Goal: Task Accomplishment & Management: Use online tool/utility

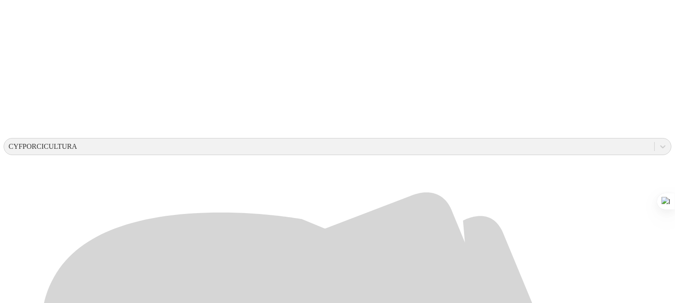
scroll to position [242, 0]
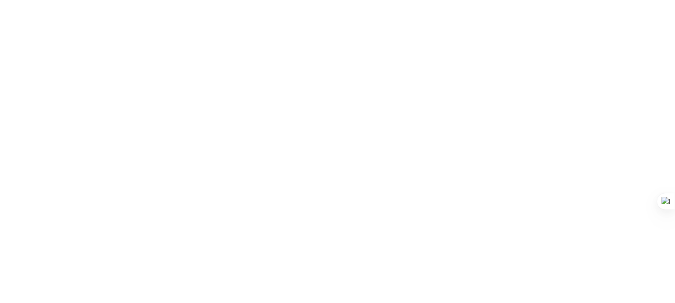
scroll to position [0, 0]
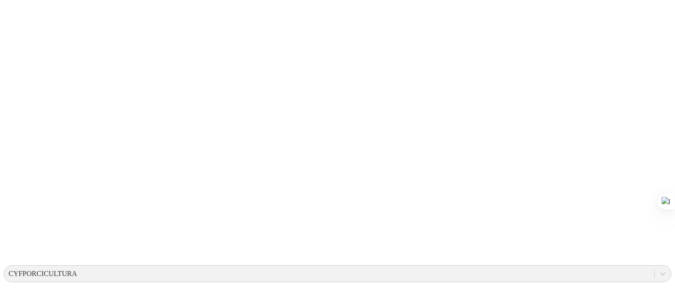
scroll to position [150, 0]
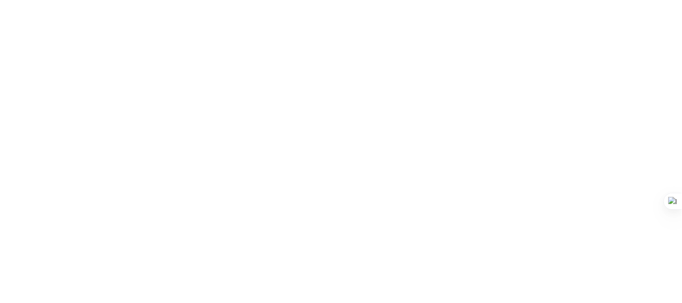
drag, startPoint x: 313, startPoint y: 141, endPoint x: 0, endPoint y: 140, distance: 312.7
paste input "PRIMERIRZAS - DISTRICERDOS JYR - [PERSON_NAME].xlsx"
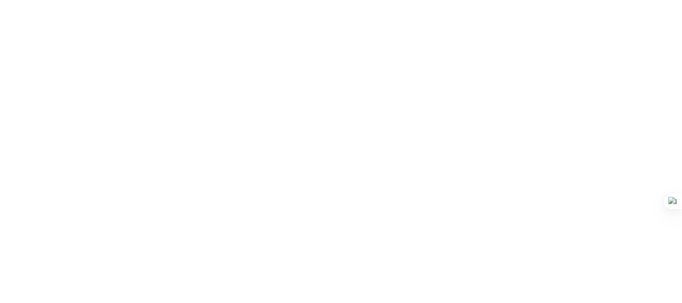
scroll to position [0, 69]
type input "PRIMERIRZAS - DISTRICERDOS JYR - [PERSON_NAME].xlsx"
drag, startPoint x: 293, startPoint y: 169, endPoint x: 25, endPoint y: 159, distance: 268.3
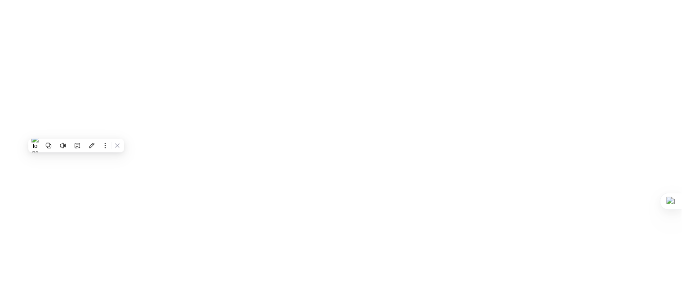
paste input "S4 GRAL - DISTRICERDOS JYR- [PERSON_NAME].xlsx"
type input "S4 GRAL - DISTRICERDOS JYR- [PERSON_NAME].xlsx"
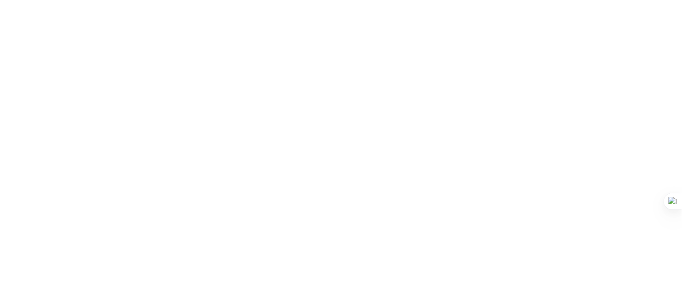
drag, startPoint x: 273, startPoint y: 177, endPoint x: 45, endPoint y: 200, distance: 228.8
paste input "STOCK GENERAL- DISTRICERDOS JYR- [PERSON_NAME].xlsx"
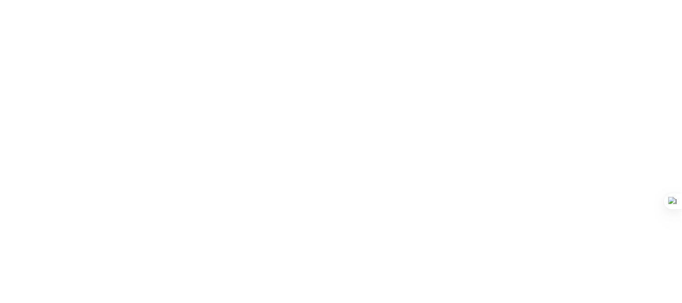
type input "STOCK GENERAL- DISTRICERDOS JYR- [PERSON_NAME].xlsx"
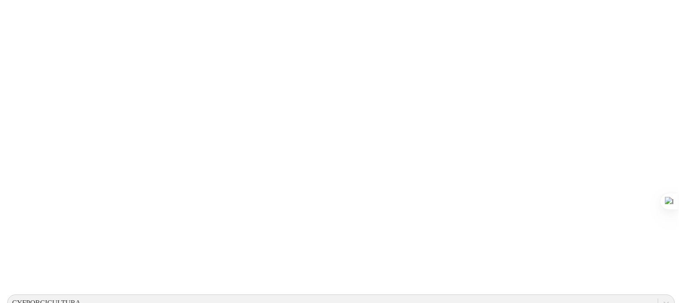
scroll to position [0, 0]
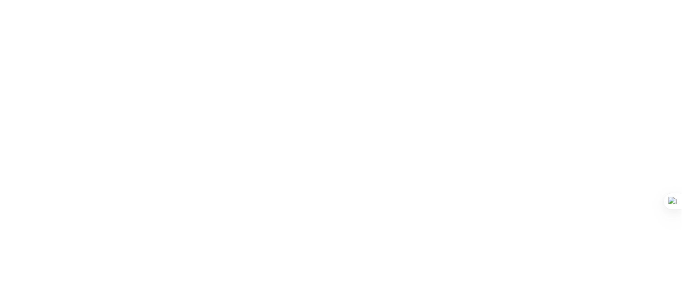
drag, startPoint x: 408, startPoint y: 210, endPoint x: 364, endPoint y: 218, distance: 44.7
drag, startPoint x: 295, startPoint y: 140, endPoint x: 0, endPoint y: 139, distance: 294.7
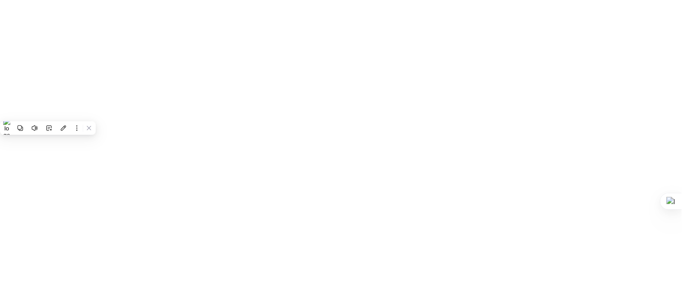
paste input "SITIO 2- DISTRICERDOS JYR - [PERSON_NAME].xlsx"
type input "SITIO 2- DISTRICERDOS JYR - [PERSON_NAME].xlsx"
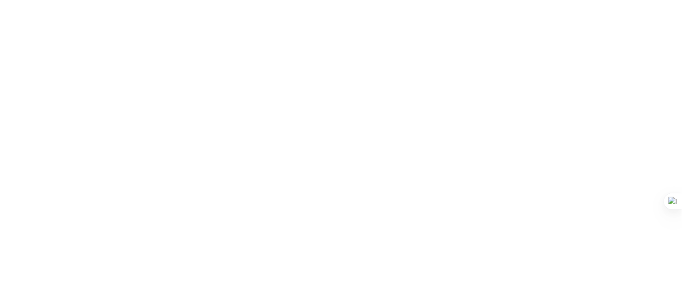
scroll to position [0, 0]
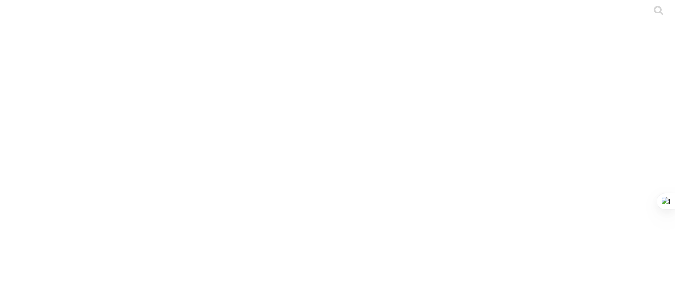
drag, startPoint x: 277, startPoint y: 143, endPoint x: 0, endPoint y: 213, distance: 285.9
paste input "SITIO 3 - DISTRICERDOS JYR- [PERSON_NAME].xlsx"
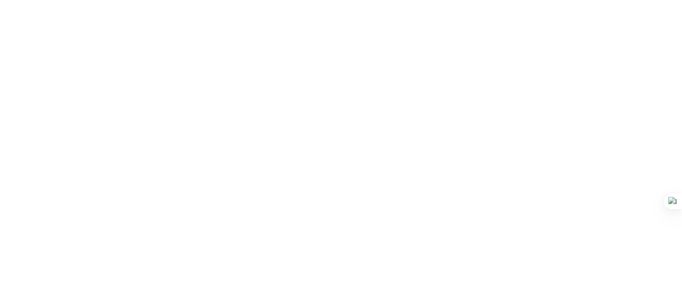
scroll to position [0, 39]
type input "SITIO 3 - DISTRICERDOS JYR- [PERSON_NAME].xlsx"
